Goal: Find specific page/section

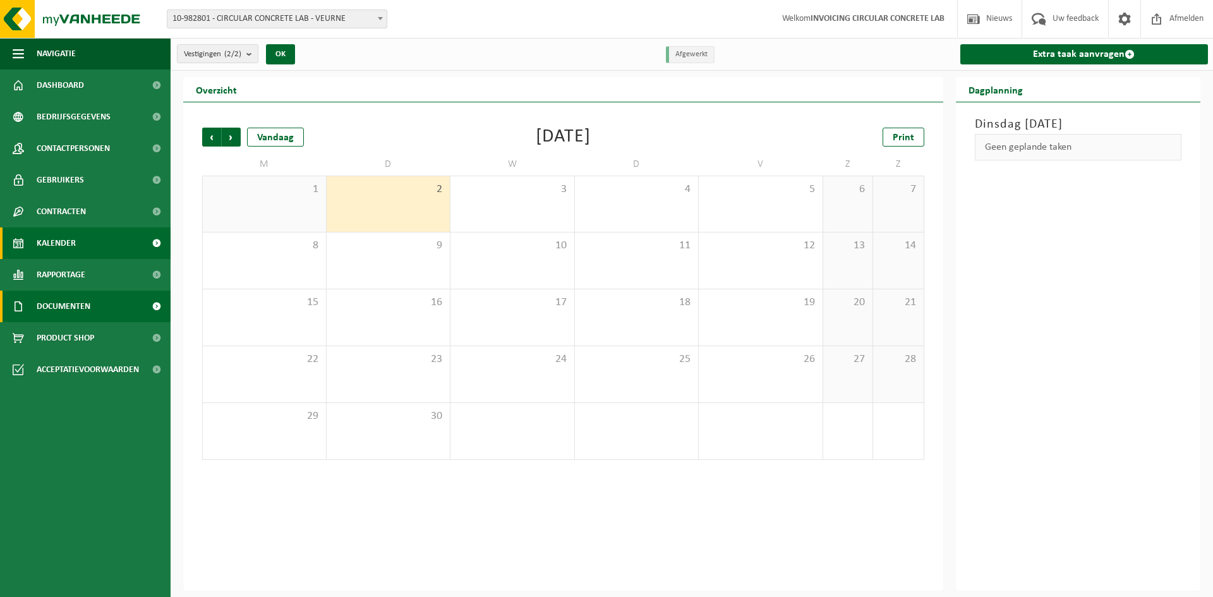
click at [90, 312] on span "Documenten" at bounding box center [64, 307] width 54 height 32
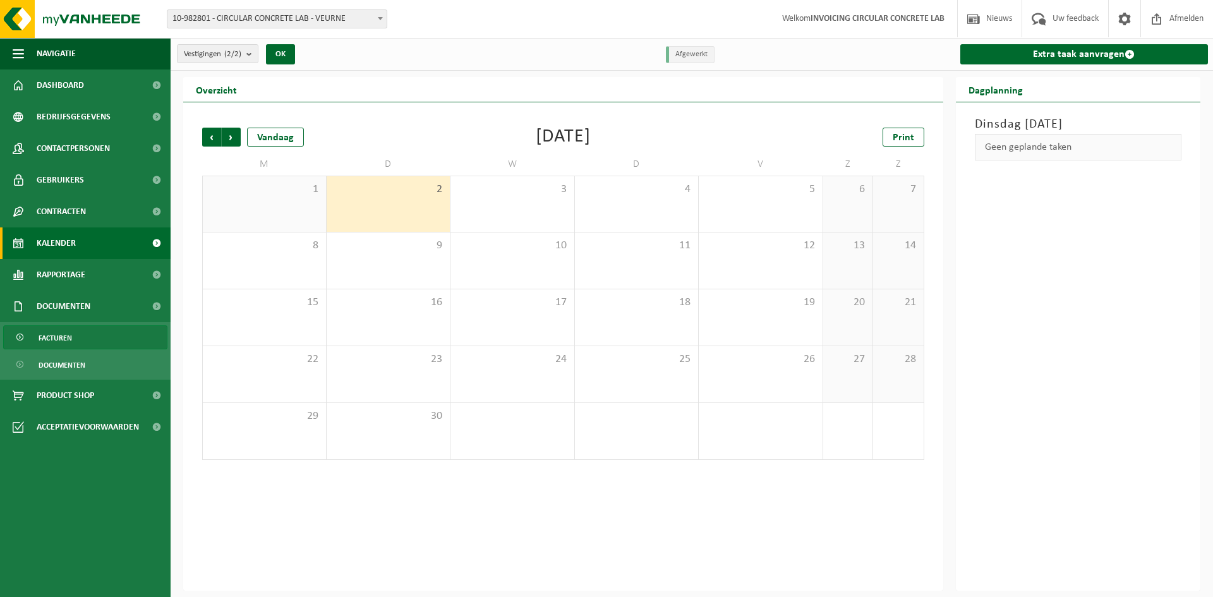
click at [90, 335] on link "Facturen" at bounding box center [85, 337] width 164 height 24
